Goal: Find specific page/section: Find specific page/section

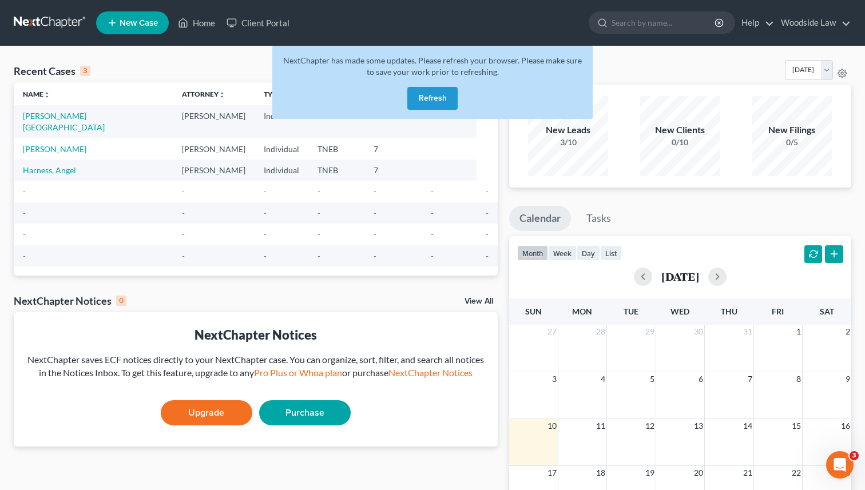
click at [419, 89] on button "Refresh" at bounding box center [432, 98] width 50 height 23
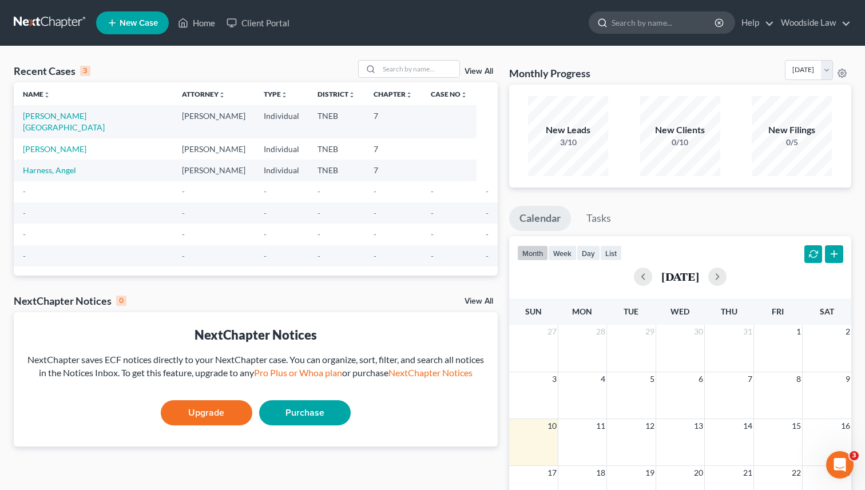
click at [692, 24] on input "search" at bounding box center [664, 22] width 105 height 21
click at [486, 72] on link "View All" at bounding box center [479, 72] width 29 height 8
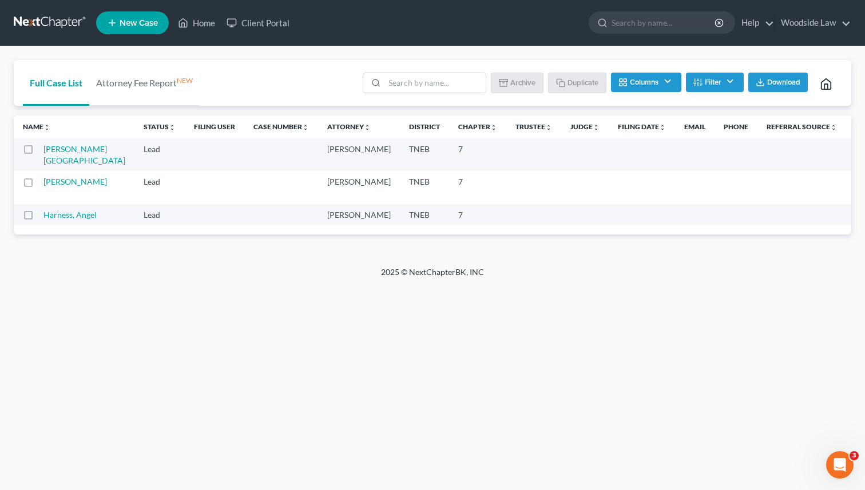
click at [730, 88] on button "Filter" at bounding box center [715, 82] width 58 height 19
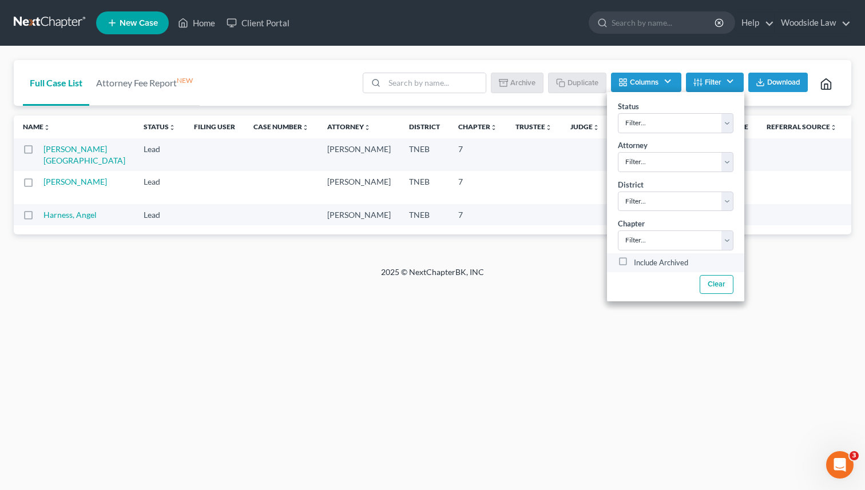
click at [634, 263] on label "Include Archived" at bounding box center [661, 263] width 54 height 14
click at [638, 263] on input "Include Archived" at bounding box center [641, 259] width 7 height 7
checkbox input "true"
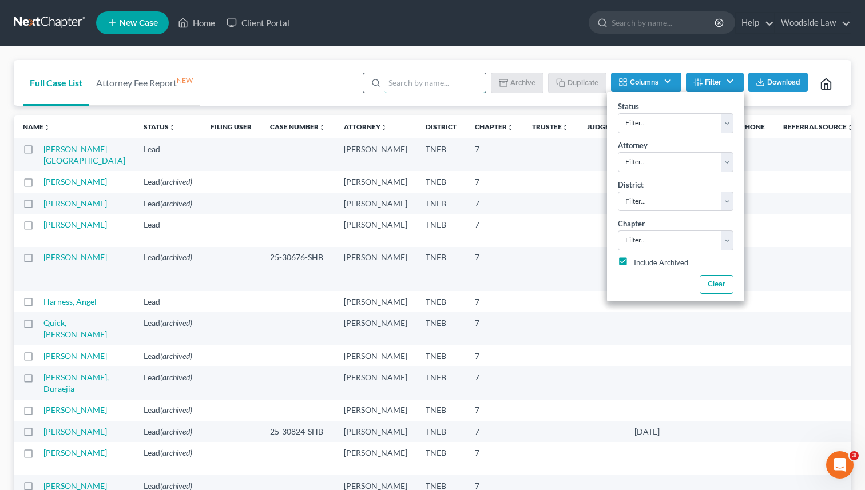
click at [442, 78] on input "search" at bounding box center [434, 82] width 101 height 19
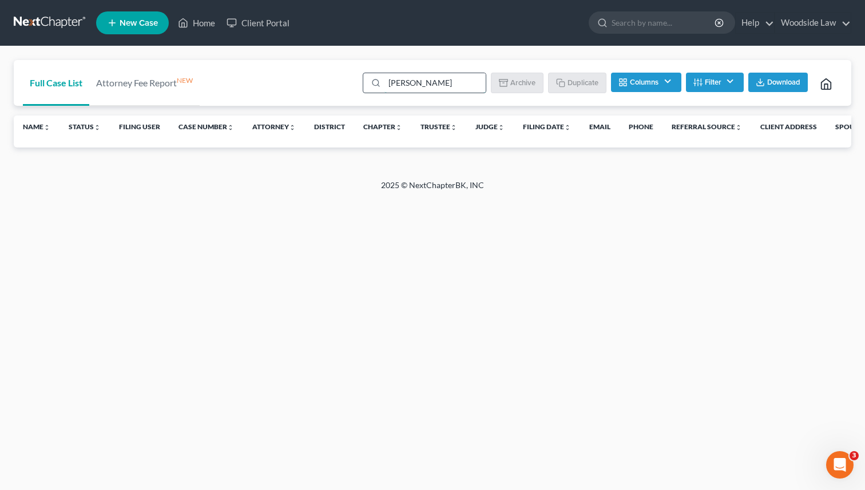
type input "turpin"
click at [204, 22] on link "Home" at bounding box center [196, 23] width 49 height 21
